Goal: Task Accomplishment & Management: Complete application form

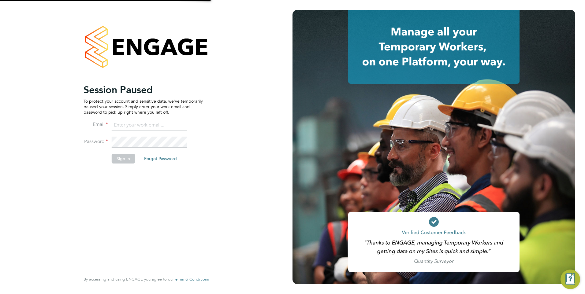
type input "[PERSON_NAME][EMAIL_ADDRESS][PERSON_NAME][DOMAIN_NAME]"
click at [123, 159] on button "Sign In" at bounding box center [123, 159] width 23 height 10
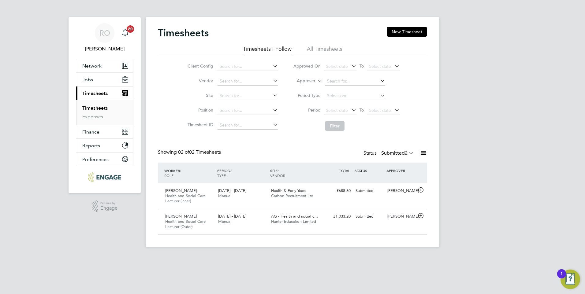
scroll to position [16, 53]
click at [192, 190] on span "Ruksana Akther" at bounding box center [181, 190] width 32 height 5
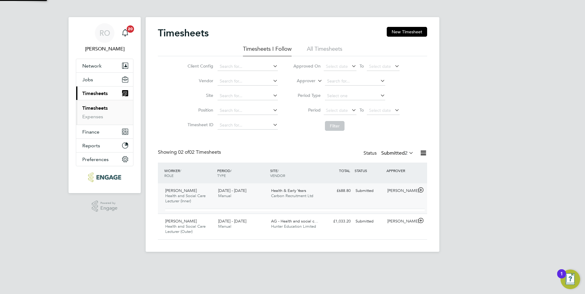
scroll to position [10, 60]
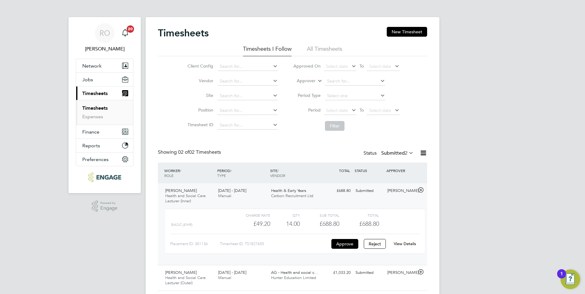
click at [406, 244] on link "View Details" at bounding box center [405, 243] width 22 height 5
click at [95, 82] on button "Jobs" at bounding box center [104, 79] width 57 height 13
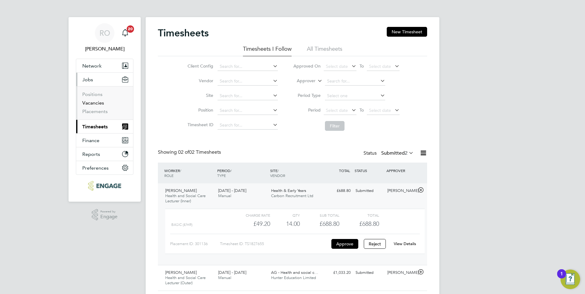
click at [91, 105] on link "Vacancies" at bounding box center [93, 103] width 22 height 6
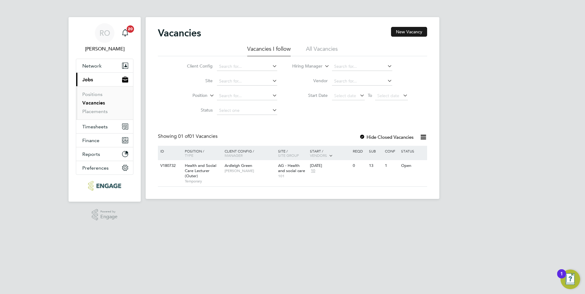
click at [410, 30] on button "New Vacancy" at bounding box center [409, 32] width 36 height 10
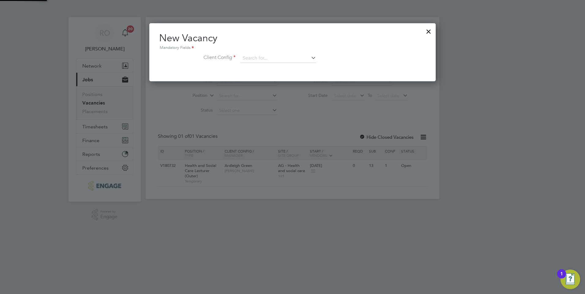
scroll to position [58, 287]
click at [308, 58] on input at bounding box center [278, 58] width 76 height 9
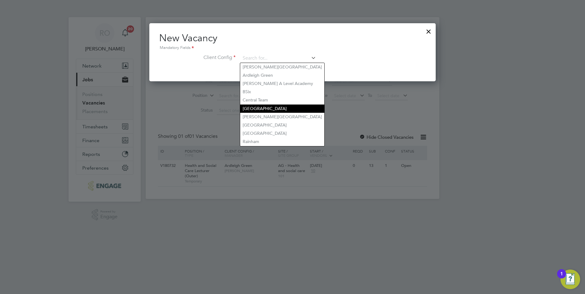
click at [288, 107] on li "[GEOGRAPHIC_DATA]" at bounding box center [282, 109] width 84 height 8
type input "[GEOGRAPHIC_DATA]"
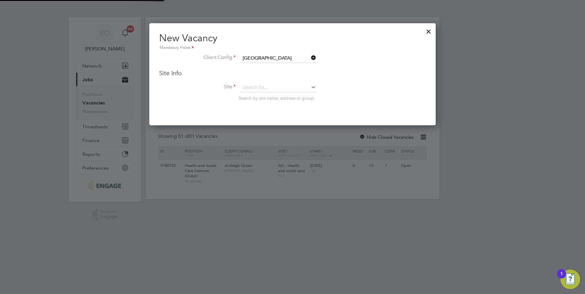
scroll to position [102, 287]
click at [310, 85] on icon at bounding box center [310, 87] width 0 height 9
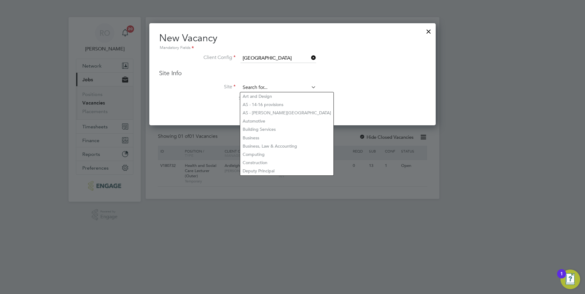
click at [288, 86] on input at bounding box center [278, 87] width 76 height 9
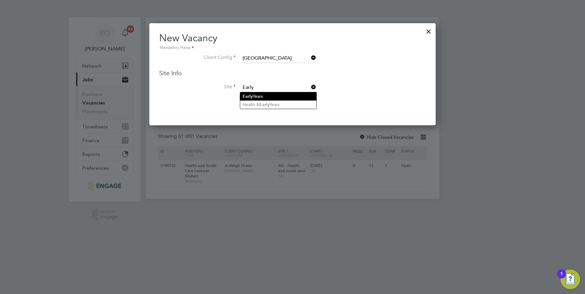
click at [282, 95] on li "Early Years" at bounding box center [278, 96] width 76 height 8
type input "Early Years"
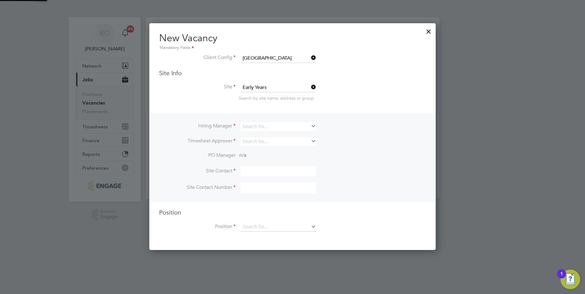
scroll to position [228, 287]
click at [310, 125] on icon at bounding box center [310, 126] width 0 height 9
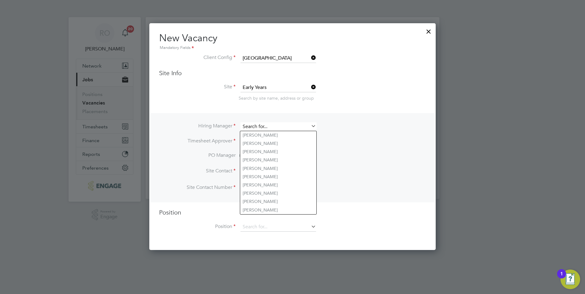
click at [285, 128] on input at bounding box center [278, 126] width 76 height 9
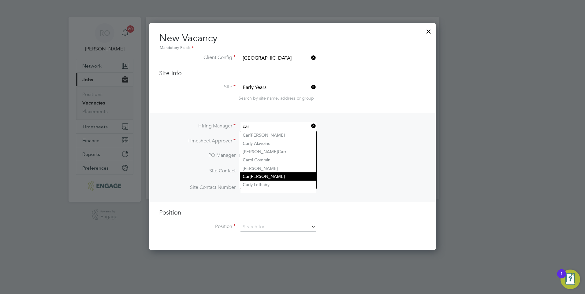
click at [272, 174] on li "Car olina Cadete Borges" at bounding box center [278, 177] width 76 height 8
type input "[PERSON_NAME]"
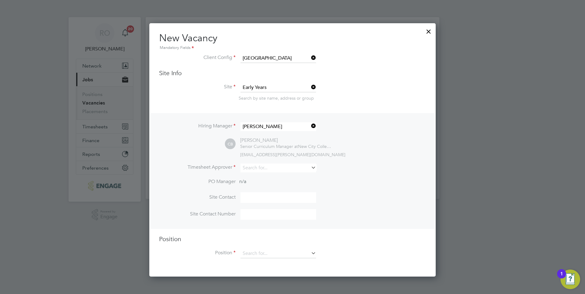
scroll to position [254, 287]
click at [297, 167] on input at bounding box center [278, 168] width 76 height 9
click at [278, 179] on li "Carolina Cadete Borges" at bounding box center [278, 177] width 76 height 8
type input "[PERSON_NAME]"
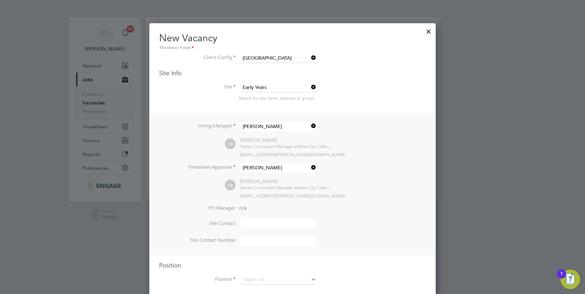
scroll to position [281, 287]
click at [269, 227] on input at bounding box center [278, 224] width 76 height 11
drag, startPoint x: 263, startPoint y: 221, endPoint x: 225, endPoint y: 217, distance: 37.2
click at [225, 217] on ul "PO Manager n/a Site Contact carolin Site Contact Number" at bounding box center [292, 228] width 267 height 47
type input "c"
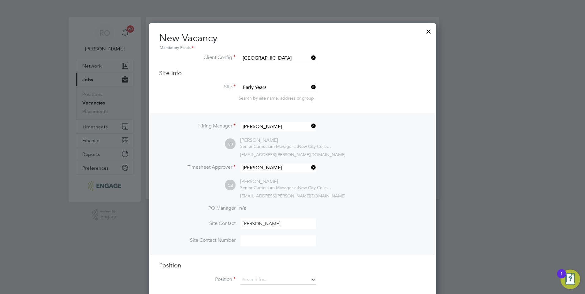
scroll to position [9, 0]
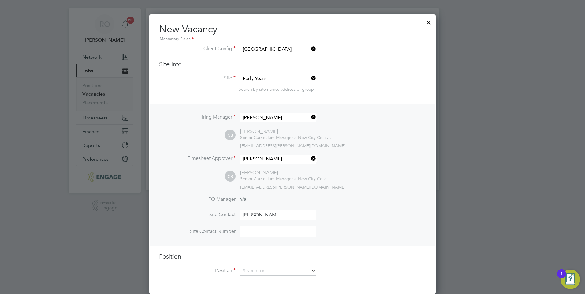
type input "[PERSON_NAME]"
click at [263, 235] on input at bounding box center [278, 232] width 76 height 11
click at [311, 233] on input at bounding box center [278, 232] width 76 height 11
type input "02085487123"
drag, startPoint x: 280, startPoint y: 229, endPoint x: 243, endPoint y: 232, distance: 37.1
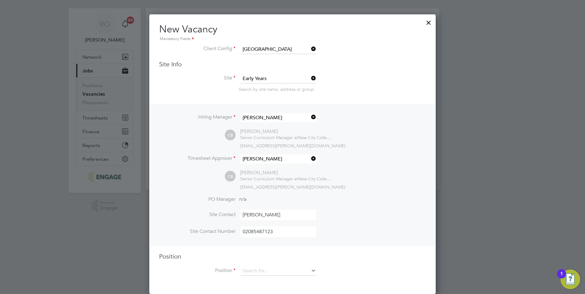
click at [243, 232] on input "02085487123" at bounding box center [278, 232] width 76 height 11
drag, startPoint x: 286, startPoint y: 239, endPoint x: 274, endPoint y: 233, distance: 13.0
click at [274, 233] on input at bounding box center [278, 232] width 76 height 11
paste input "02085487123"
type input "02085487123"
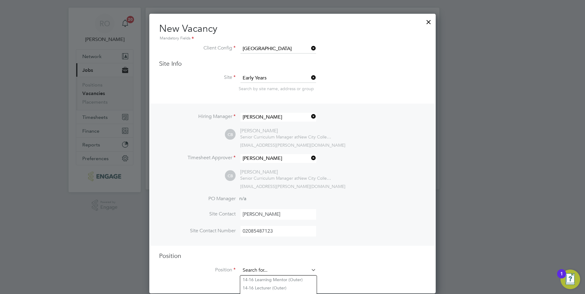
click at [292, 268] on input at bounding box center [278, 270] width 76 height 9
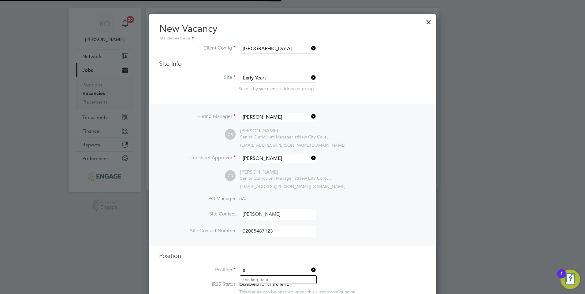
scroll to position [940, 287]
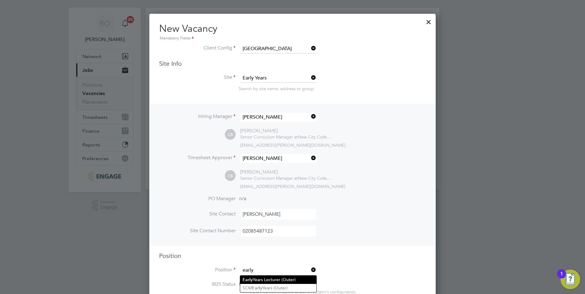
type input "early"
click at [296, 279] on li "Early Years Lecturer (Outer)" at bounding box center [278, 280] width 76 height 8
type input "Early Years Lecturer (Outer)"
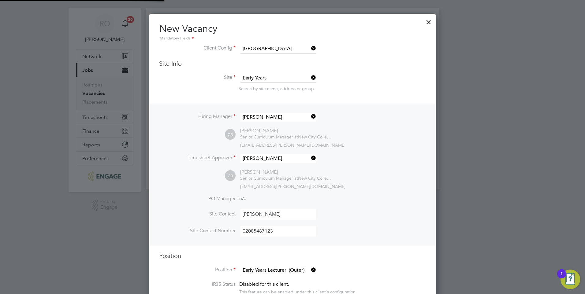
type textarea "PURPOSE OF JOB: • To teach and assess learning on a range of courses, which inc…"
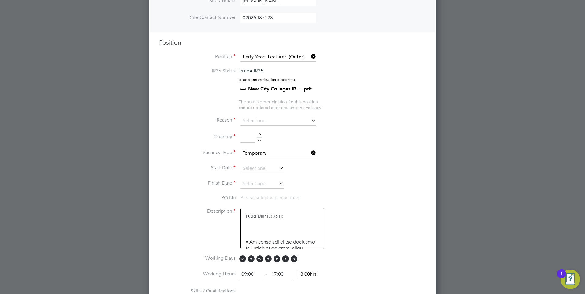
scroll to position [224, 0]
click at [250, 138] on input at bounding box center [247, 136] width 14 height 11
type input "1"
click at [310, 120] on icon at bounding box center [310, 120] width 0 height 9
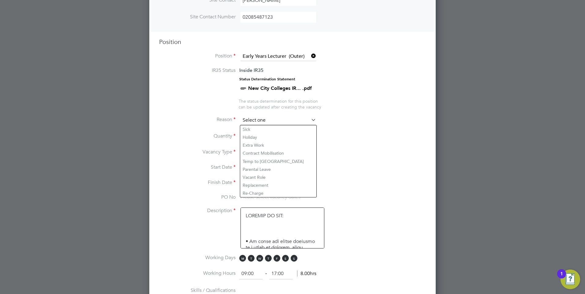
click at [291, 120] on input at bounding box center [278, 120] width 76 height 9
click at [273, 179] on li "Vacant Role" at bounding box center [278, 177] width 76 height 8
type input "Vacant Role"
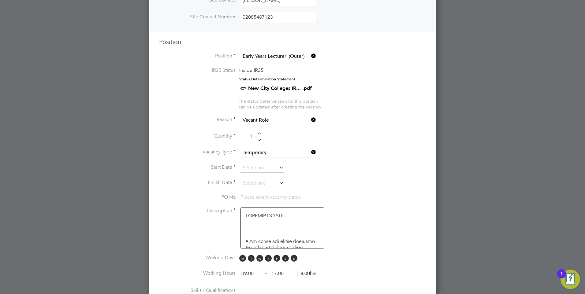
click at [278, 167] on icon at bounding box center [278, 167] width 0 height 9
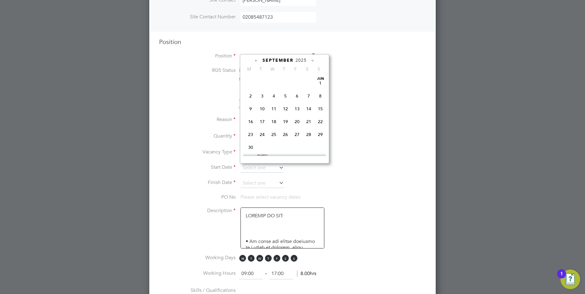
scroll to position [225, 0]
click at [251, 122] on span "29" at bounding box center [251, 116] width 12 height 12
type input "[DATE]"
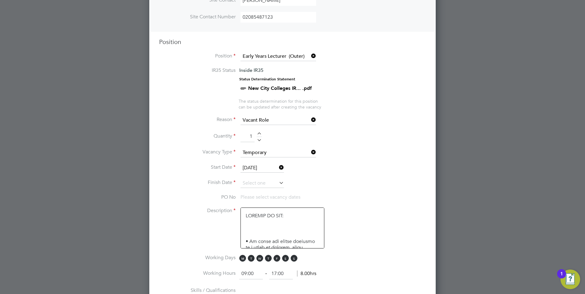
click at [278, 182] on icon at bounding box center [278, 183] width 0 height 9
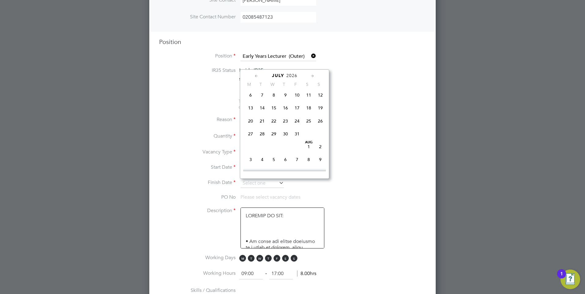
scroll to position [866, 0]
click at [298, 103] on span "3" at bounding box center [297, 97] width 12 height 12
type input "03 Jul 2026"
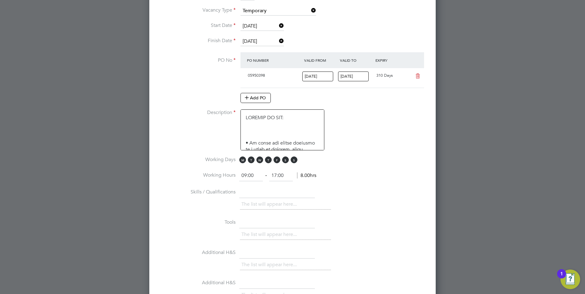
scroll to position [377, 0]
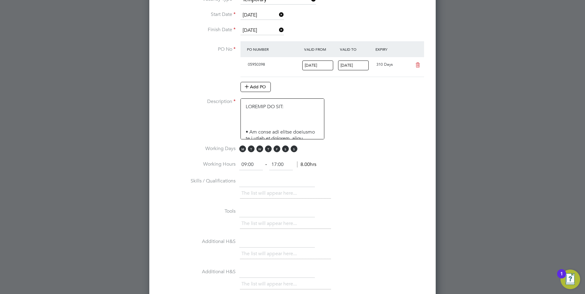
click at [241, 152] on span "M" at bounding box center [242, 149] width 7 height 7
click at [254, 149] on span "T" at bounding box center [251, 149] width 7 height 7
click at [259, 151] on span "W" at bounding box center [259, 149] width 7 height 7
click at [269, 148] on span "T" at bounding box center [268, 149] width 7 height 7
click at [245, 166] on input "09:00" at bounding box center [251, 164] width 24 height 11
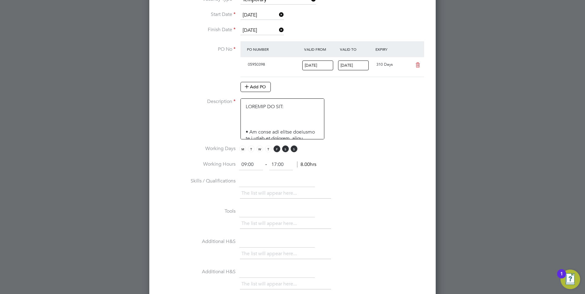
click at [279, 183] on input "text" at bounding box center [277, 182] width 76 height 11
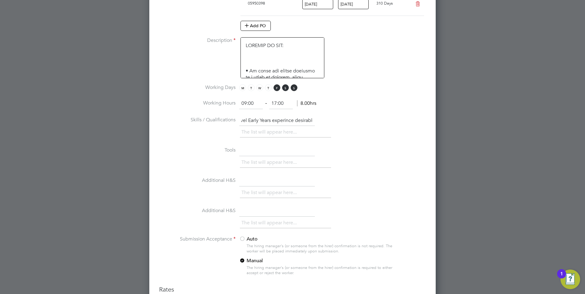
scroll to position [0, 13]
click at [286, 123] on input "T Level Early Years experince desirable" at bounding box center [277, 120] width 76 height 11
click at [286, 118] on input "T Level Early Years experince desirable" at bounding box center [277, 120] width 76 height 11
click at [284, 119] on input "T Level Early Years experince desirable" at bounding box center [277, 120] width 76 height 11
click at [285, 119] on input "T Level Early Years experince desirable" at bounding box center [277, 120] width 76 height 11
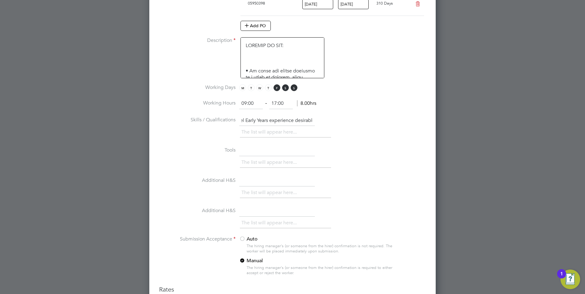
scroll to position [0, 0]
click at [249, 132] on li "The list will appear here..." at bounding box center [270, 132] width 58 height 8
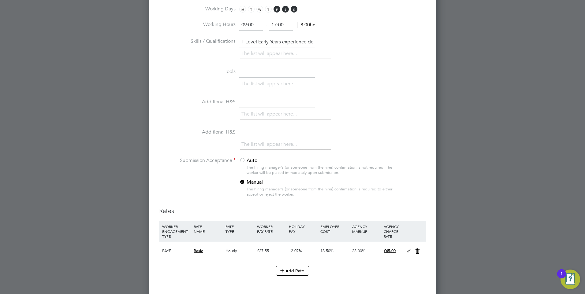
scroll to position [481, 0]
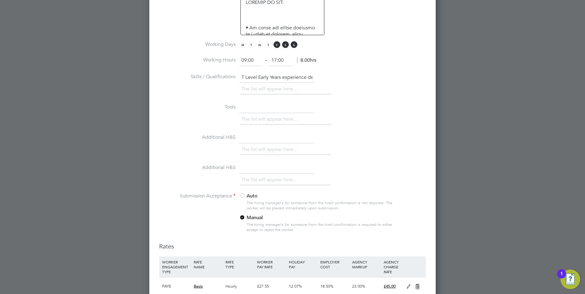
click at [240, 79] on input "T Level Early Years experience desirable" at bounding box center [277, 77] width 76 height 11
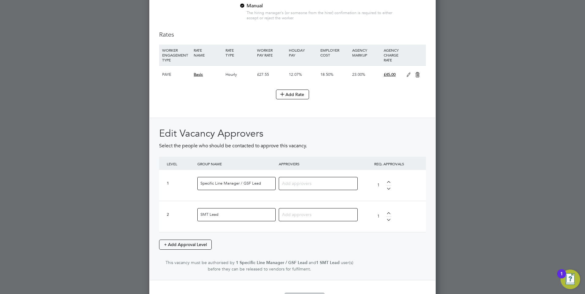
scroll to position [695, 0]
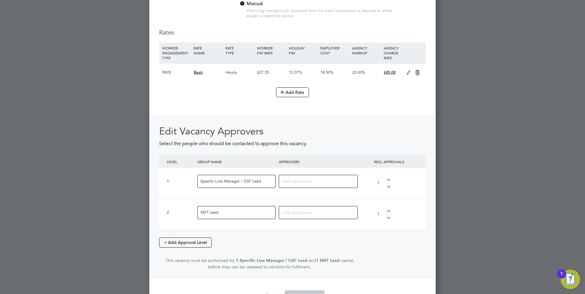
type input "Early Years experience essential. T Level Early Years experience desirable"
click at [303, 182] on input at bounding box center [316, 181] width 68 height 8
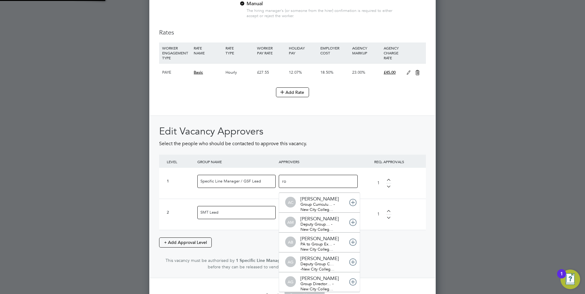
scroll to position [6, 43]
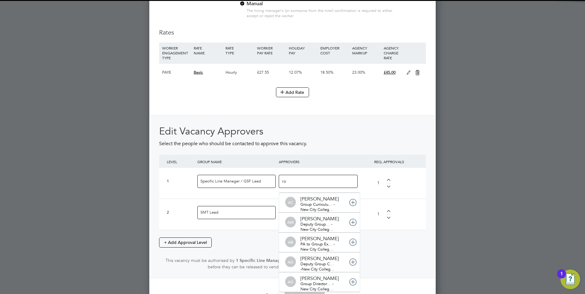
type input "ros"
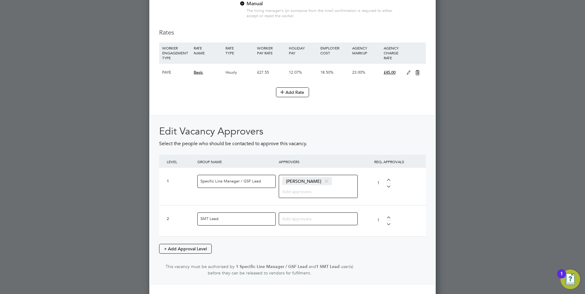
click at [308, 222] on input at bounding box center [316, 219] width 68 height 8
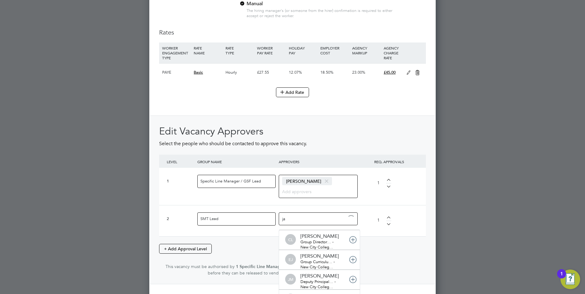
type input "jac"
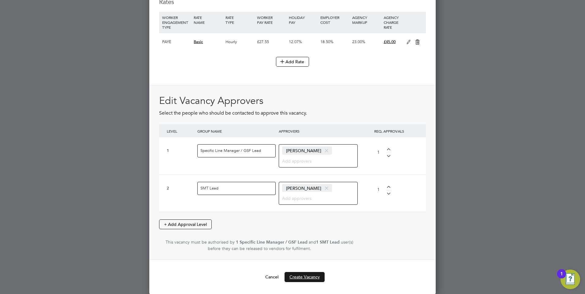
click at [314, 276] on button "Create Vacancy" at bounding box center [305, 277] width 40 height 10
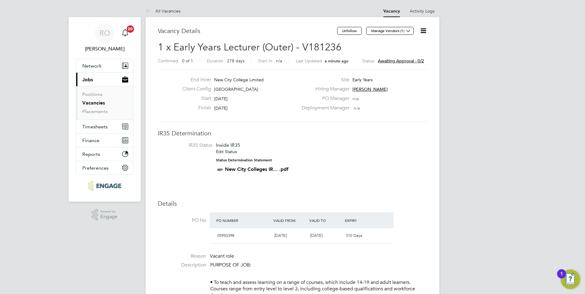
click at [424, 30] on icon at bounding box center [423, 31] width 8 height 8
click at [400, 67] on li "Approve" at bounding box center [408, 65] width 35 height 9
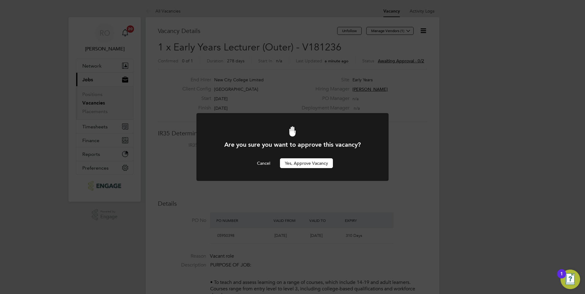
click at [306, 164] on button "Yes, Approve Vacancy" at bounding box center [306, 163] width 53 height 10
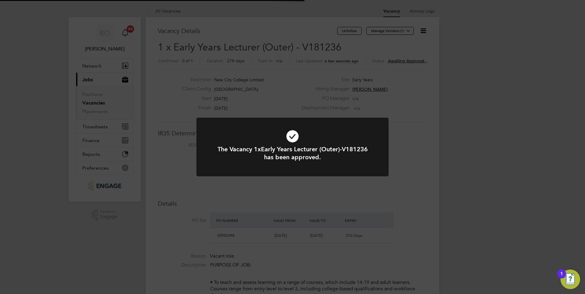
scroll to position [18, 43]
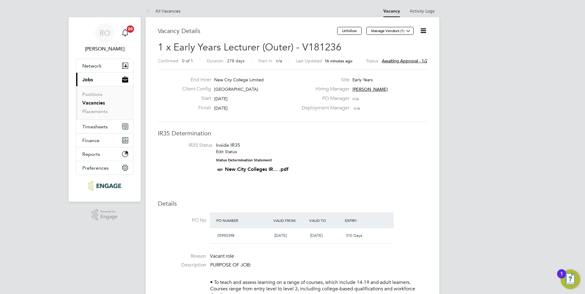
click at [425, 33] on icon at bounding box center [423, 31] width 8 height 8
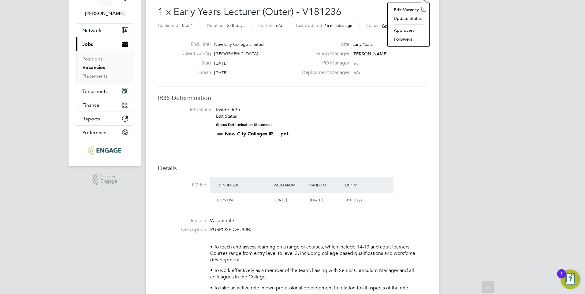
scroll to position [0, 0]
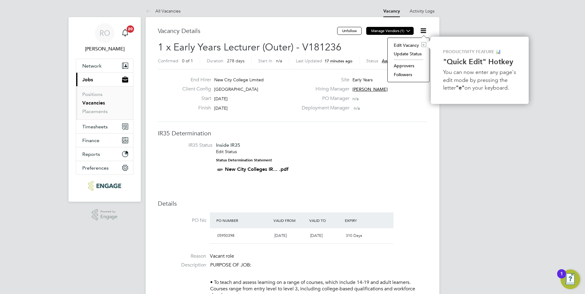
click at [387, 31] on button "Manage Vendors (1)" at bounding box center [389, 31] width 47 height 8
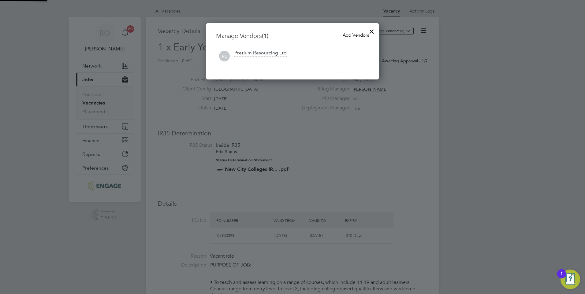
scroll to position [57, 173]
click at [349, 35] on span "Add Vendors" at bounding box center [356, 35] width 26 height 6
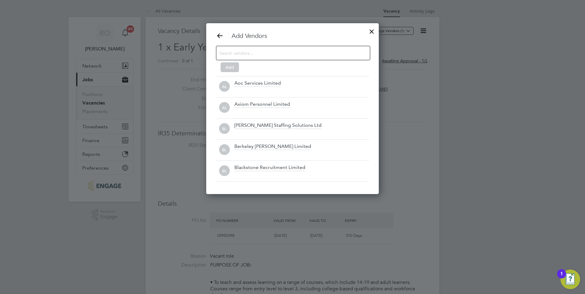
scroll to position [172, 173]
click at [259, 53] on input at bounding box center [288, 53] width 138 height 8
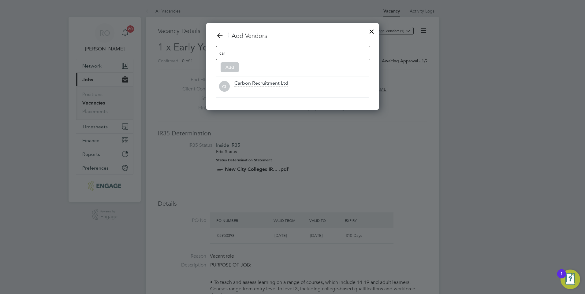
scroll to position [87, 173]
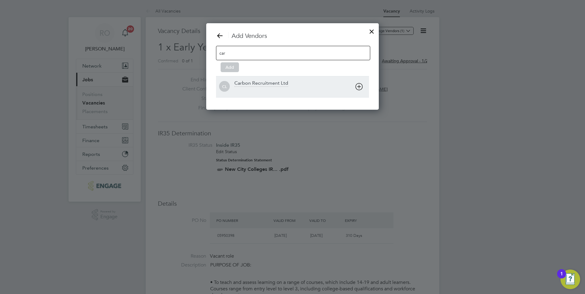
type input "car"
click at [253, 84] on div "Carbon Recruitment Ltd" at bounding box center [261, 83] width 54 height 7
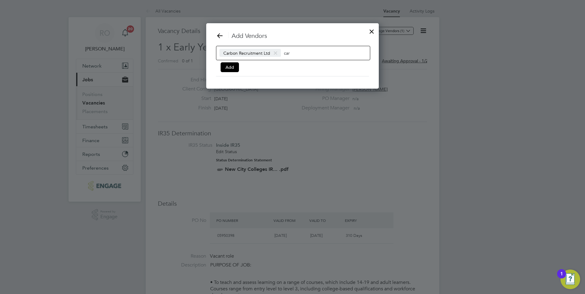
scroll to position [66, 173]
drag, startPoint x: 282, startPoint y: 52, endPoint x: 304, endPoint y: 53, distance: 21.7
click at [304, 53] on div "Carbon Recruitment Ltd car" at bounding box center [293, 53] width 154 height 14
click at [300, 53] on input "car" at bounding box center [303, 53] width 38 height 8
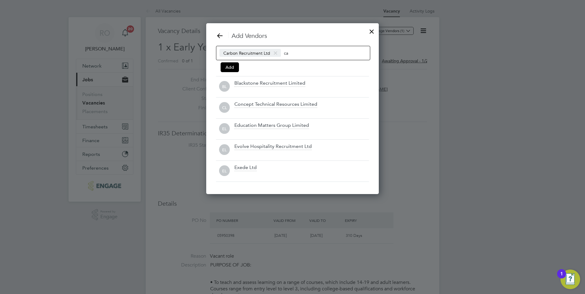
scroll to position [172, 173]
type input "c"
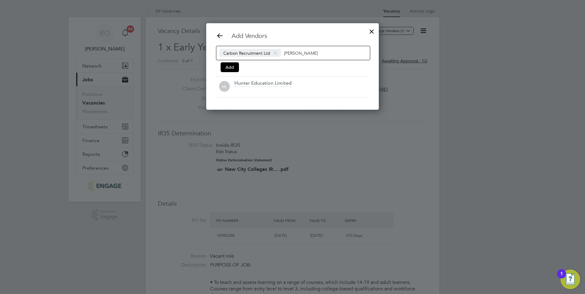
scroll to position [87, 173]
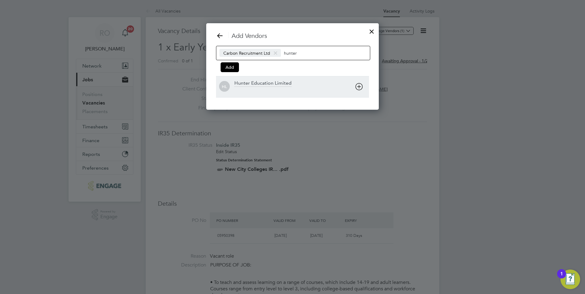
type input "hunter"
click at [278, 85] on div "Hunter Education Limited" at bounding box center [262, 83] width 57 height 7
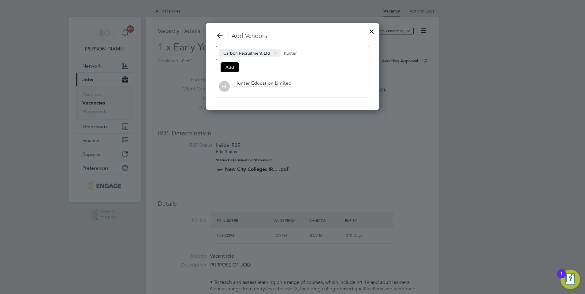
scroll to position [66, 215]
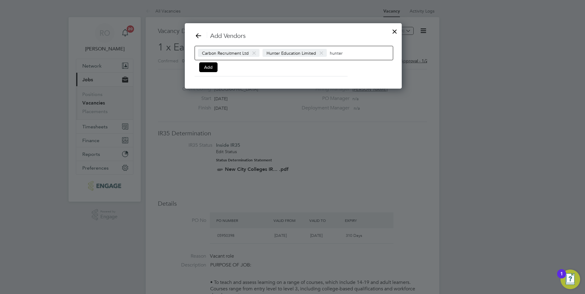
drag, startPoint x: 328, startPoint y: 55, endPoint x: 353, endPoint y: 52, distance: 25.3
click at [353, 52] on input "hunter" at bounding box center [349, 53] width 38 height 8
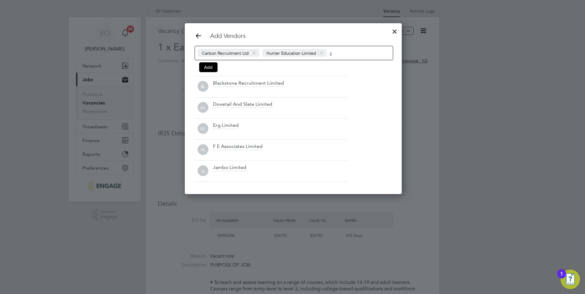
scroll to position [87, 215]
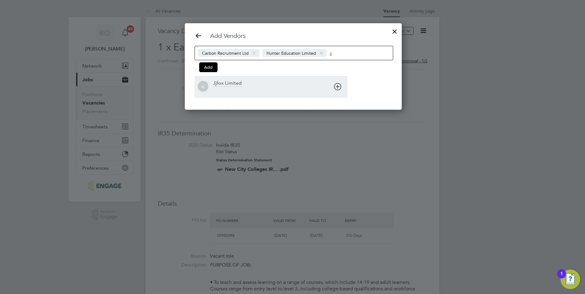
type input "jj"
click at [267, 83] on div "Jjfox Limited" at bounding box center [280, 86] width 135 height 13
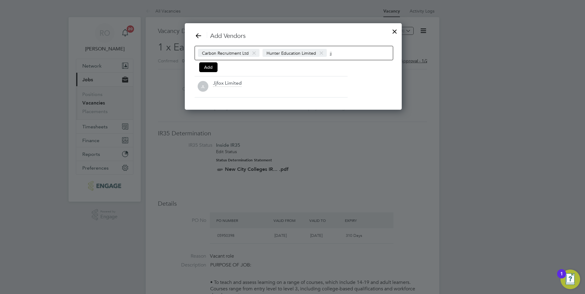
scroll to position [66, 257]
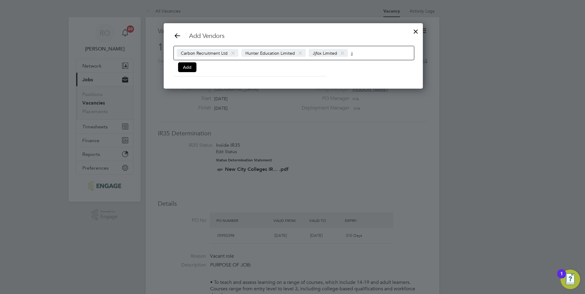
click at [364, 55] on input "jj" at bounding box center [370, 53] width 38 height 8
type input "j"
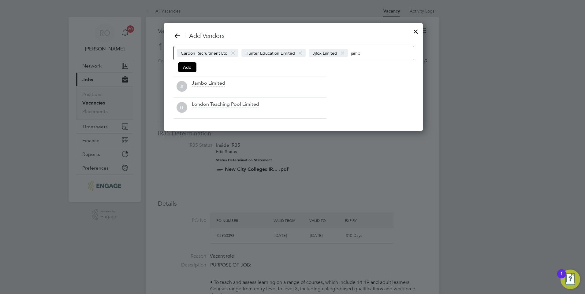
scroll to position [87, 257]
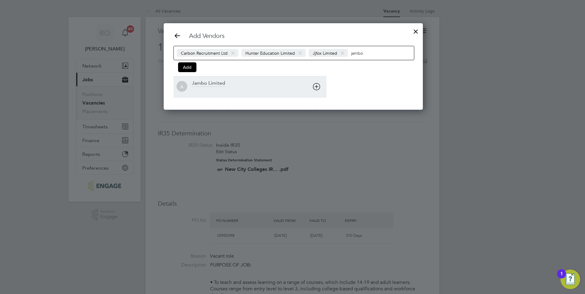
type input "jambo"
click at [237, 81] on div "Jambo Limited" at bounding box center [259, 86] width 135 height 13
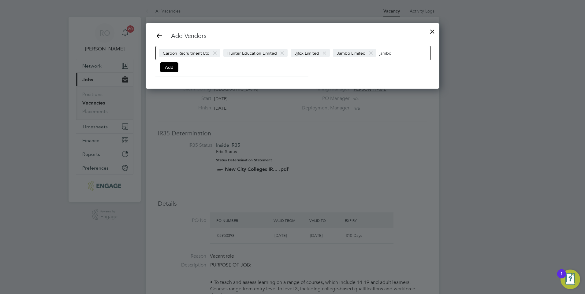
scroll to position [66, 294]
drag, startPoint x: 395, startPoint y: 51, endPoint x: 377, endPoint y: 56, distance: 18.7
click at [377, 56] on div "Carbon Recruitment Ltd Hunter Education Limited Jjfox Limited Jambo Limited jam…" at bounding box center [292, 53] width 275 height 14
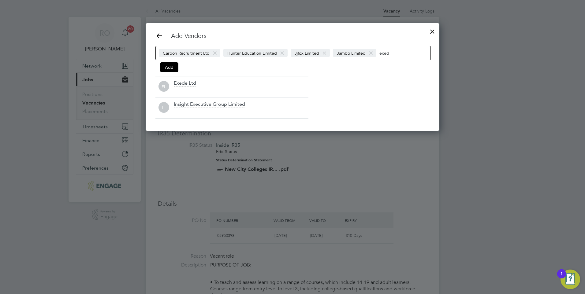
scroll to position [87, 294]
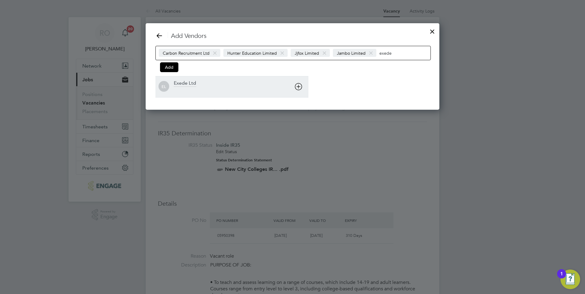
type input "exede"
click at [219, 81] on div "Exede Ltd" at bounding box center [241, 86] width 135 height 13
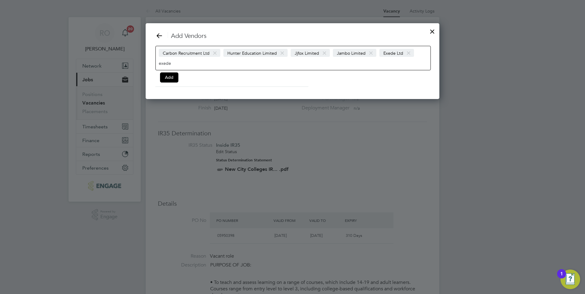
click at [377, 65] on div "Carbon Recruitment Ltd Hunter Education Limited Jjfox Limited Jambo Limited Exe…" at bounding box center [292, 58] width 275 height 24
click at [418, 54] on div "Carbon Recruitment Ltd Hunter Education Limited Jjfox Limited Jambo Limited Exe…" at bounding box center [292, 58] width 275 height 24
drag, startPoint x: 173, startPoint y: 63, endPoint x: 157, endPoint y: 66, distance: 16.1
click at [157, 66] on div "Carbon Recruitment Ltd Hunter Education Limited Jjfox Limited Jambo Limited Exe…" at bounding box center [292, 58] width 275 height 24
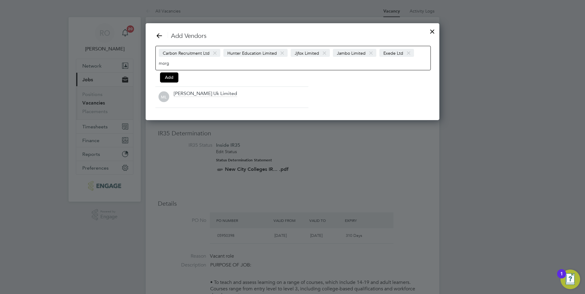
scroll to position [97, 294]
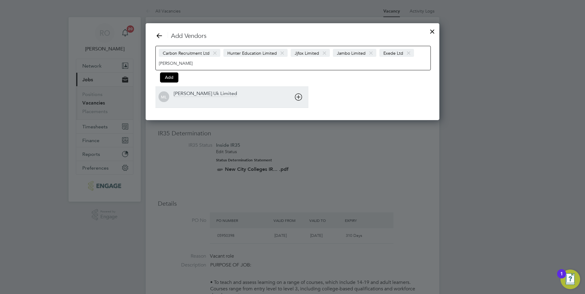
type input "morga"
click at [178, 91] on div "Morgan Hunt Uk Limited" at bounding box center [205, 94] width 63 height 7
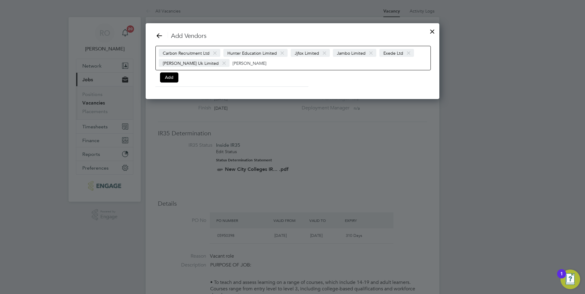
drag, startPoint x: 218, startPoint y: 67, endPoint x: 213, endPoint y: 67, distance: 4.9
click at [213, 67] on div "Carbon Recruitment Ltd Hunter Education Limited Jjfox Limited Jambo Limited Exe…" at bounding box center [292, 58] width 275 height 24
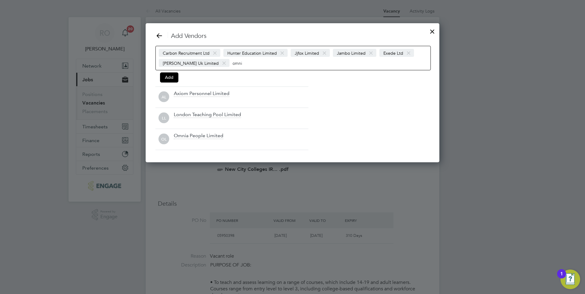
scroll to position [97, 294]
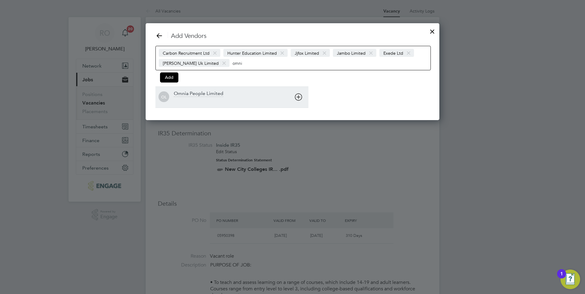
type input "omni"
click at [173, 92] on div "OL Omnia People Limited" at bounding box center [231, 97] width 153 height 13
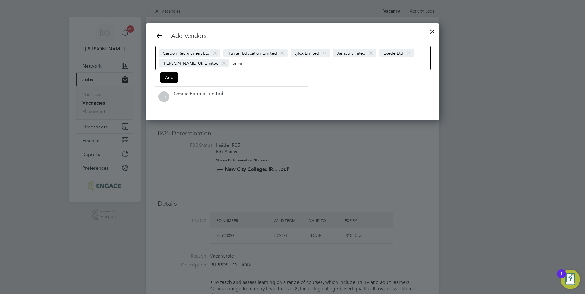
scroll to position [76, 294]
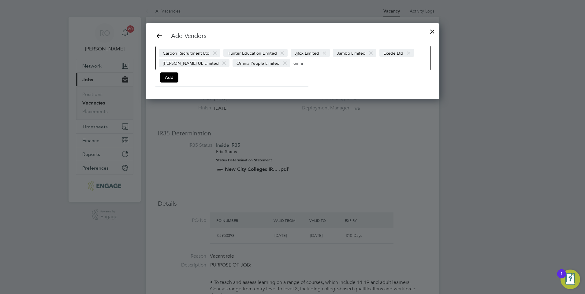
drag, startPoint x: 294, startPoint y: 65, endPoint x: 278, endPoint y: 64, distance: 15.4
click at [278, 64] on div "Carbon Recruitment Ltd Hunter Education Limited Jjfox Limited Jambo Limited Exe…" at bounding box center [292, 58] width 275 height 24
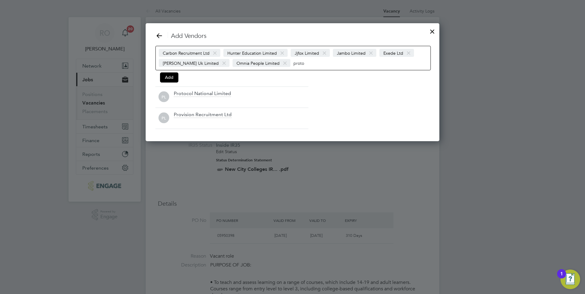
scroll to position [97, 294]
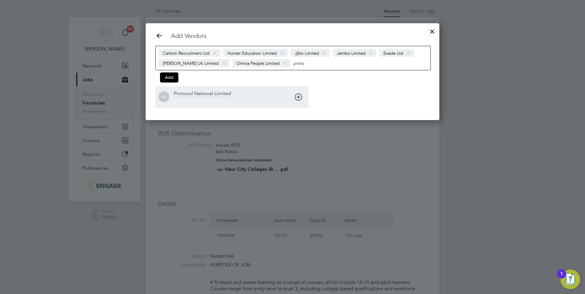
type input "proto"
click at [201, 93] on div "Protocol National Limited" at bounding box center [202, 94] width 57 height 7
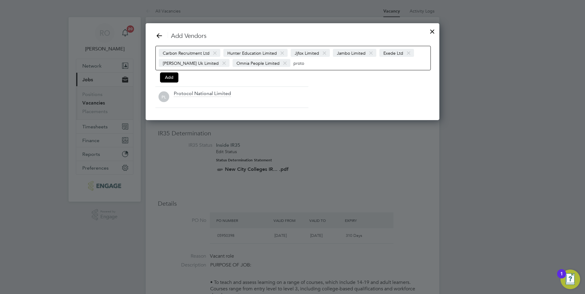
scroll to position [76, 294]
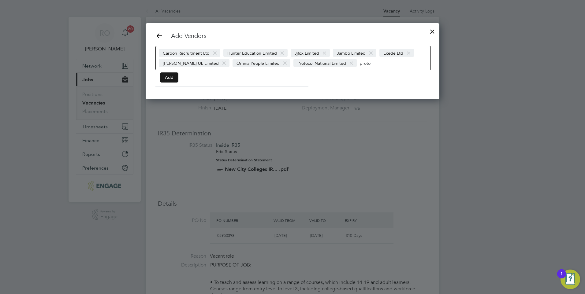
click at [169, 79] on button "Add" at bounding box center [169, 78] width 18 height 10
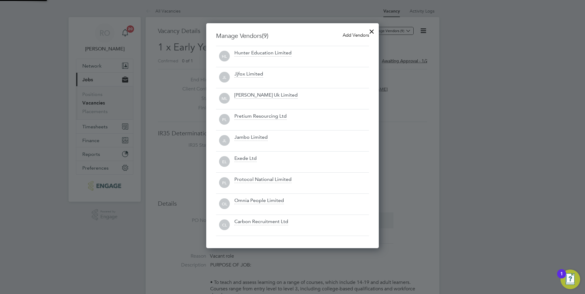
scroll to position [225, 173]
click at [370, 32] on div at bounding box center [371, 29] width 11 height 11
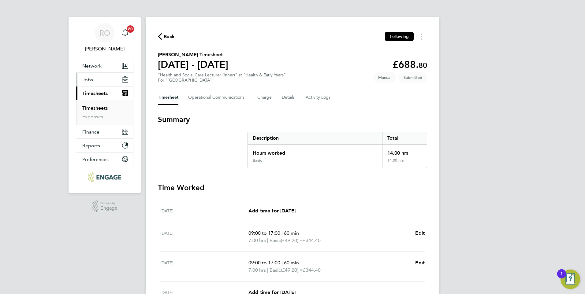
click at [88, 82] on span "Jobs" at bounding box center [87, 80] width 11 height 6
click at [88, 81] on span "Jobs" at bounding box center [87, 80] width 11 height 6
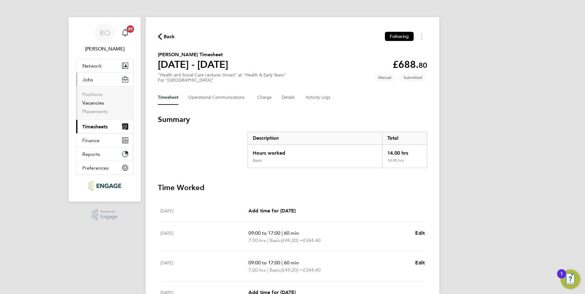
click at [86, 104] on link "Vacancies" at bounding box center [93, 103] width 22 height 6
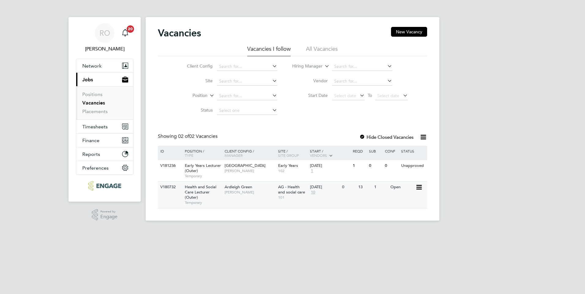
click at [199, 186] on span "Health and Social Care Lecturer (Outer)" at bounding box center [201, 192] width 32 height 16
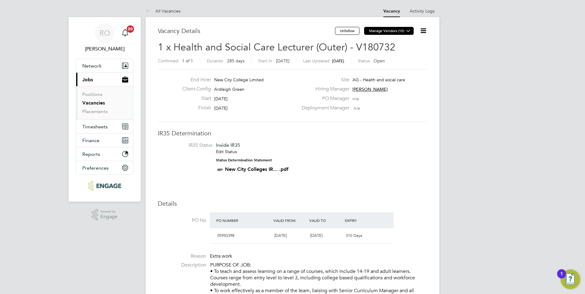
click at [393, 30] on button "Manage Vendors (10)" at bounding box center [389, 31] width 50 height 8
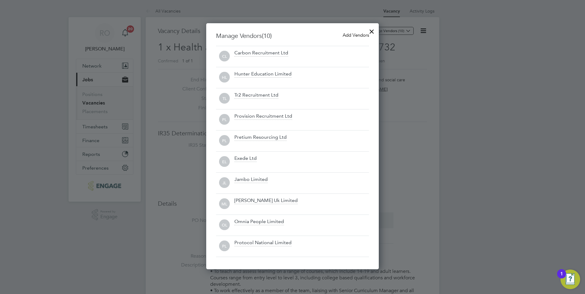
drag, startPoint x: 374, startPoint y: 31, endPoint x: 333, endPoint y: 20, distance: 42.1
click at [371, 30] on div at bounding box center [371, 29] width 11 height 11
